Goal: Transaction & Acquisition: Purchase product/service

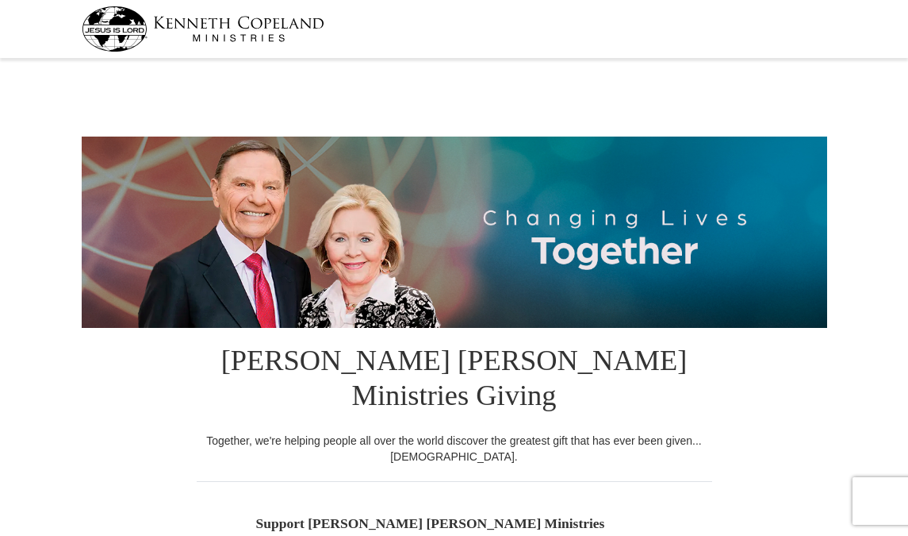
select select "FL"
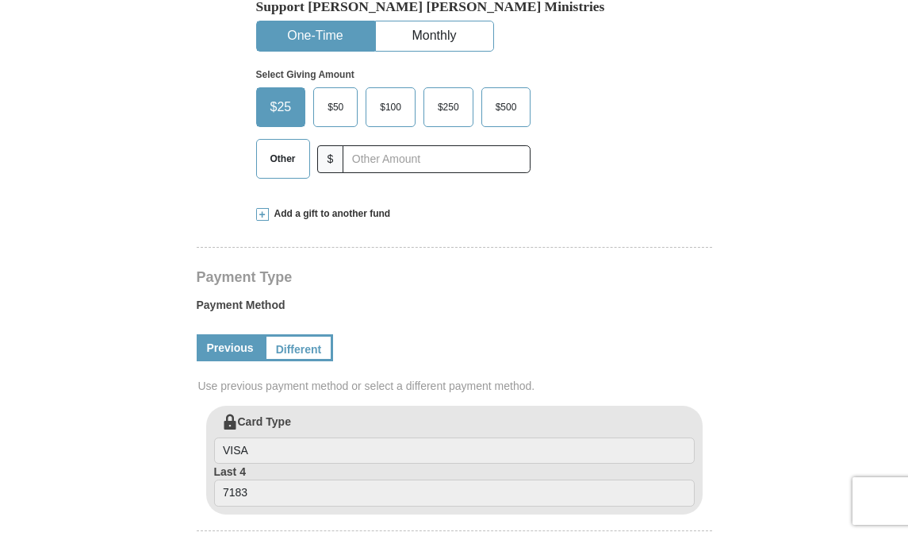
scroll to position [518, 0]
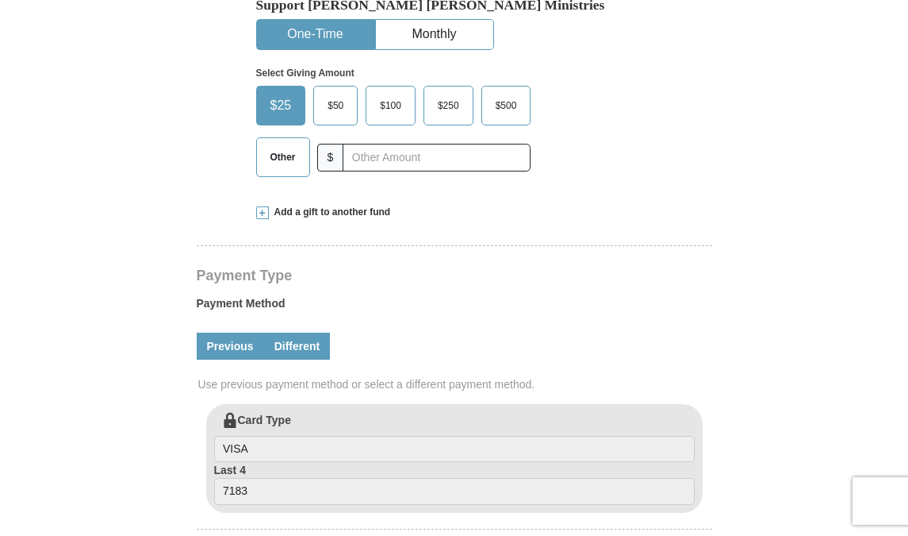
click at [300, 332] on link "Different" at bounding box center [297, 345] width 67 height 27
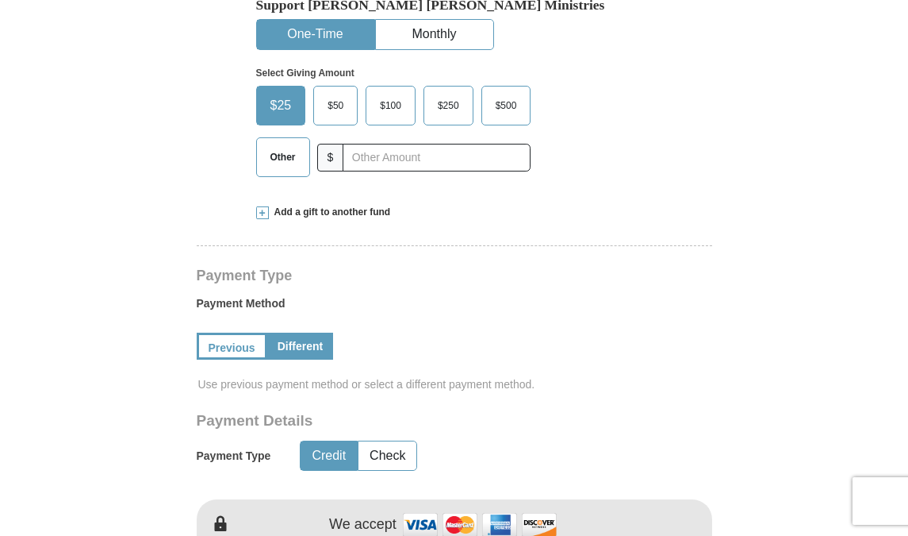
click at [325, 441] on button "Credit" at bounding box center [329, 455] width 56 height 29
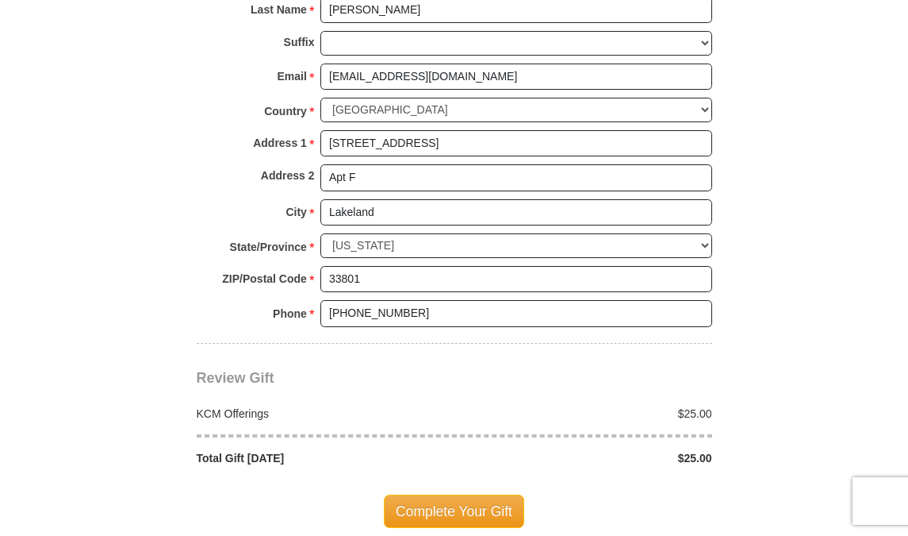
scroll to position [1313, 0]
click at [454, 494] on span "Complete Your Gift" at bounding box center [454, 510] width 140 height 33
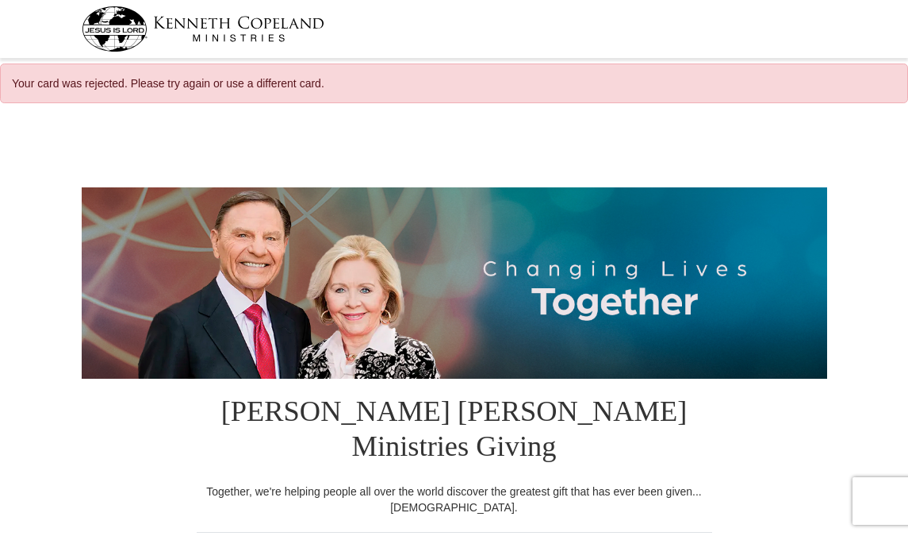
select select "FL"
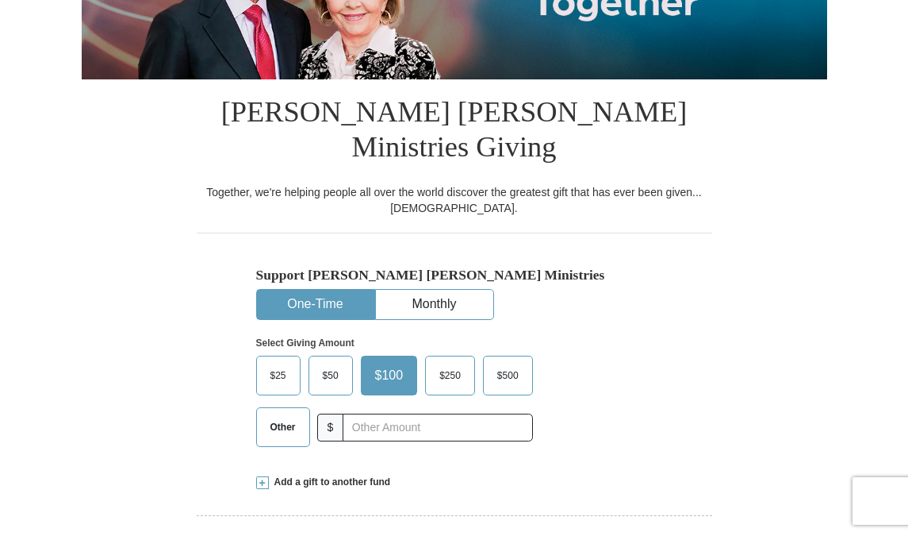
scroll to position [308, 0]
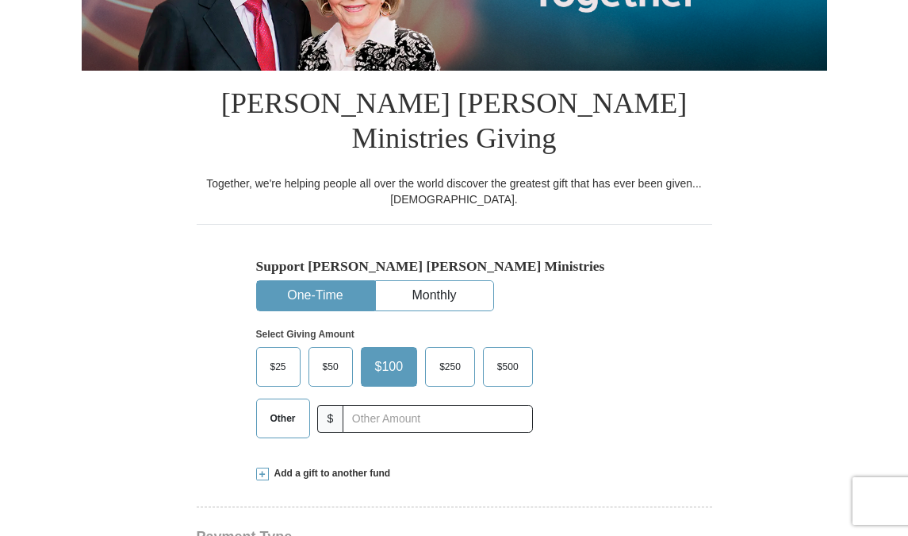
click at [285, 348] on label "$25" at bounding box center [278, 367] width 43 height 38
click at [0, 0] on input "$25" at bounding box center [0, 0] width 0 height 0
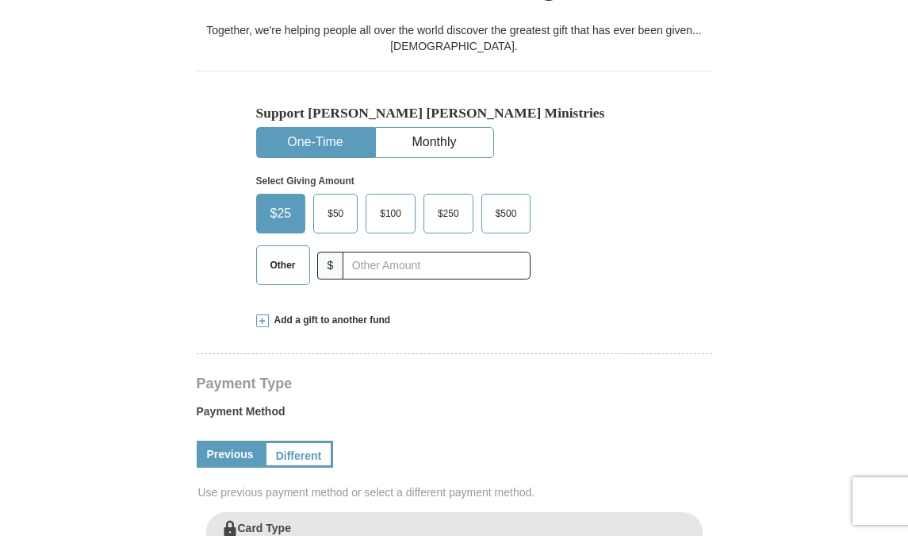
scroll to position [467, 0]
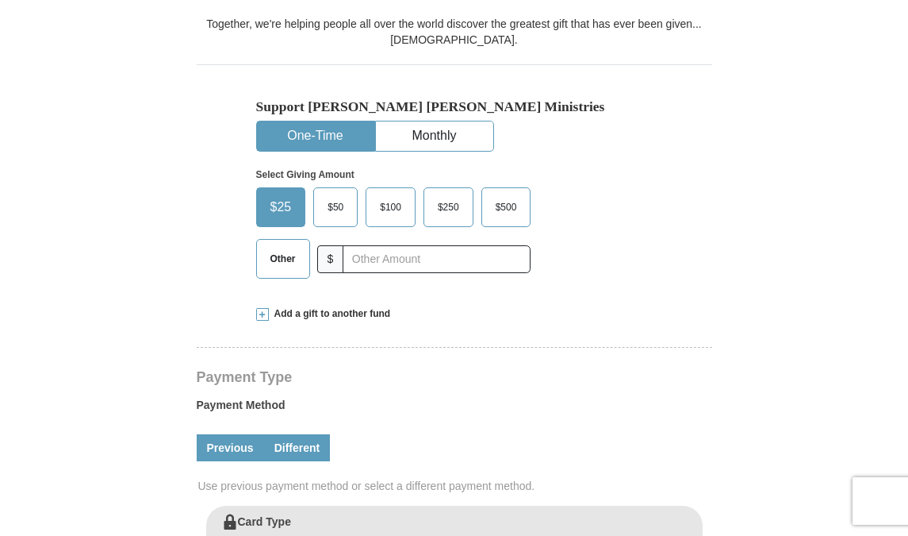
click at [291, 434] on link "Different" at bounding box center [297, 447] width 67 height 27
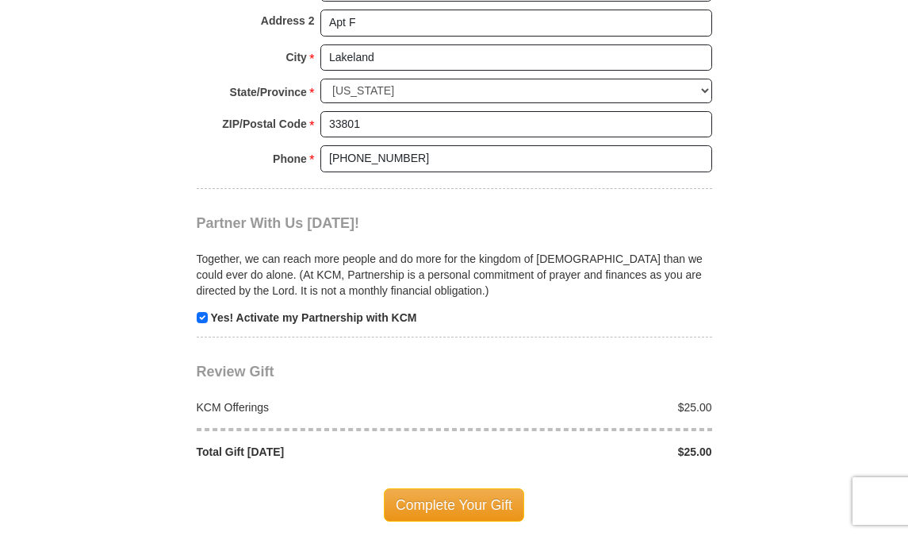
scroll to position [1516, 0]
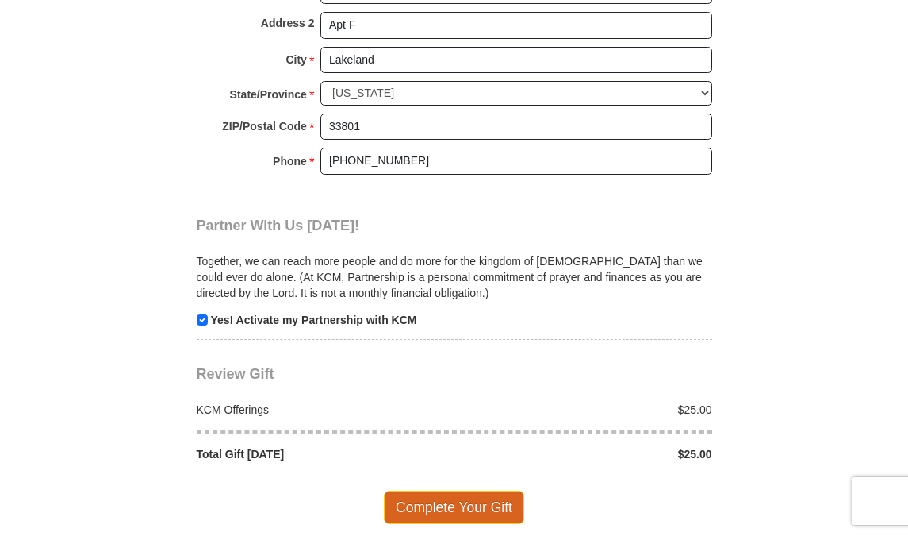
click at [434, 490] on span "Complete Your Gift" at bounding box center [454, 506] width 140 height 33
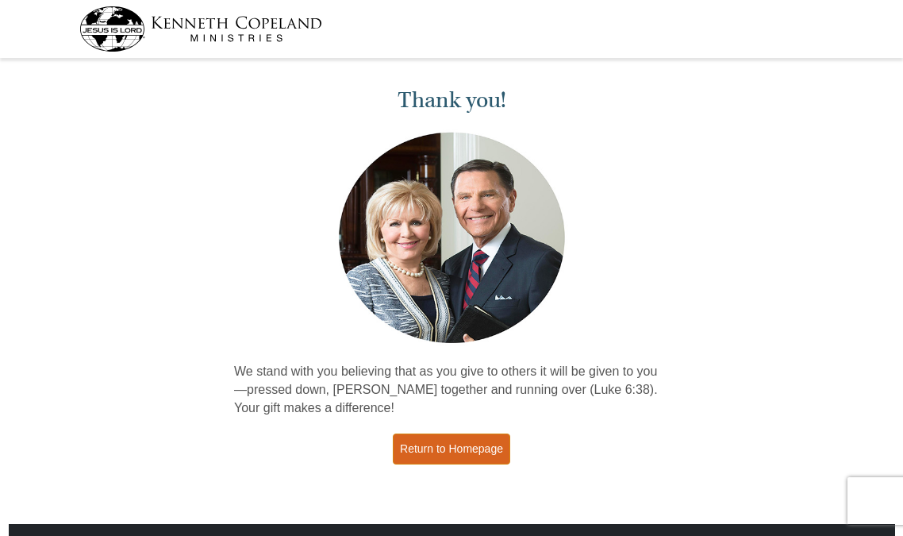
click at [435, 442] on link "Return to Homepage" at bounding box center [451, 448] width 117 height 31
